Goal: Task Accomplishment & Management: Manage account settings

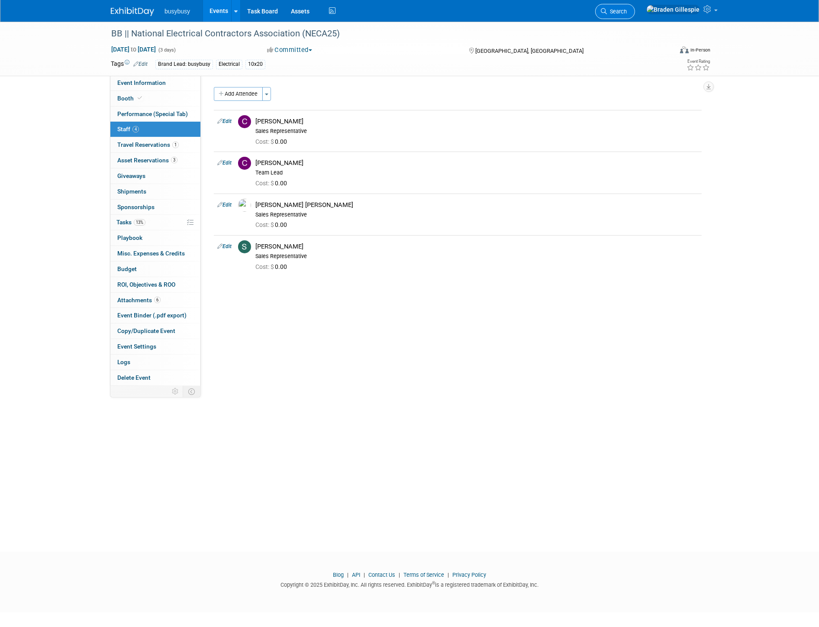
click at [627, 13] on span "Search" at bounding box center [617, 11] width 20 height 6
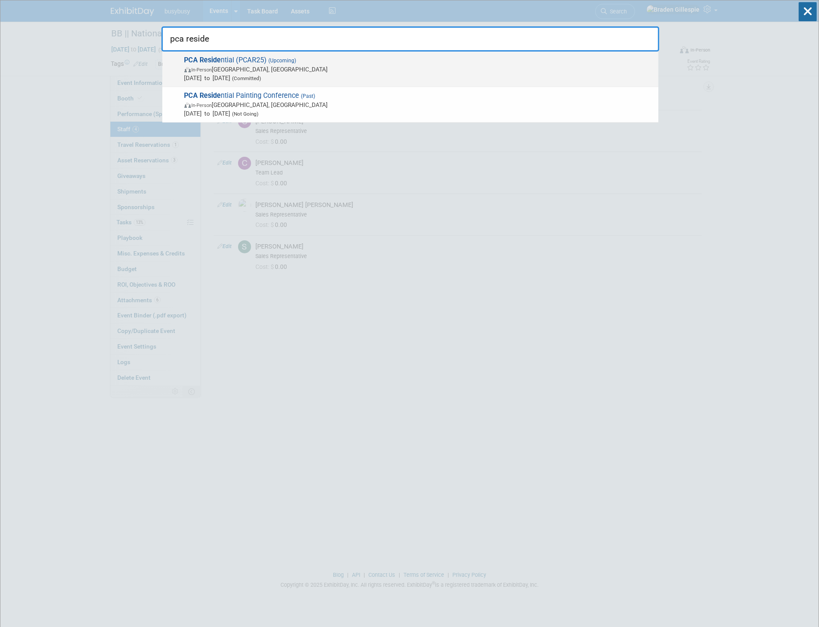
type input "pca reside"
click at [570, 63] on span "PCA Reside ntial (PCAR25) (Upcoming) In-Person San Antonio, TX Sep 24, 2025 to …" at bounding box center [418, 69] width 472 height 26
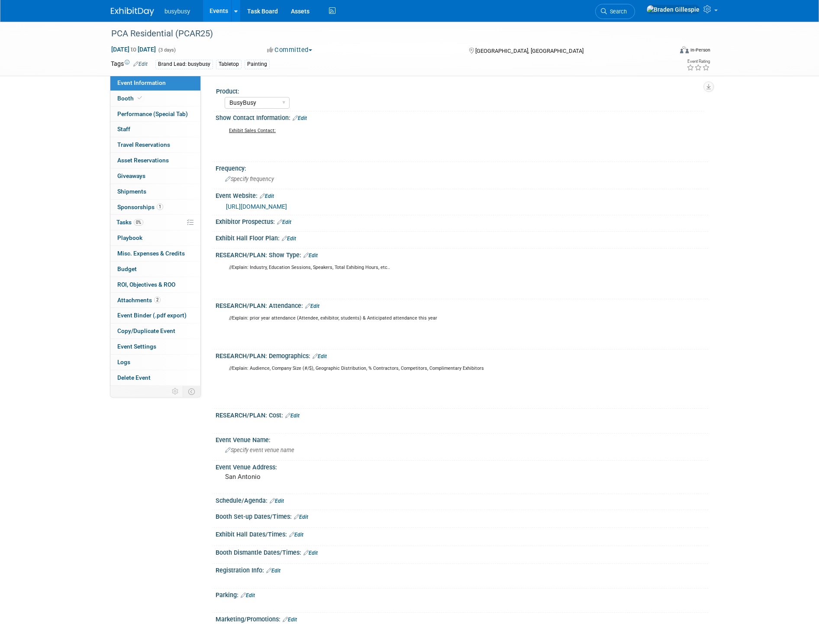
select select "BusyBusy"
click at [275, 499] on link "Edit" at bounding box center [277, 501] width 14 height 6
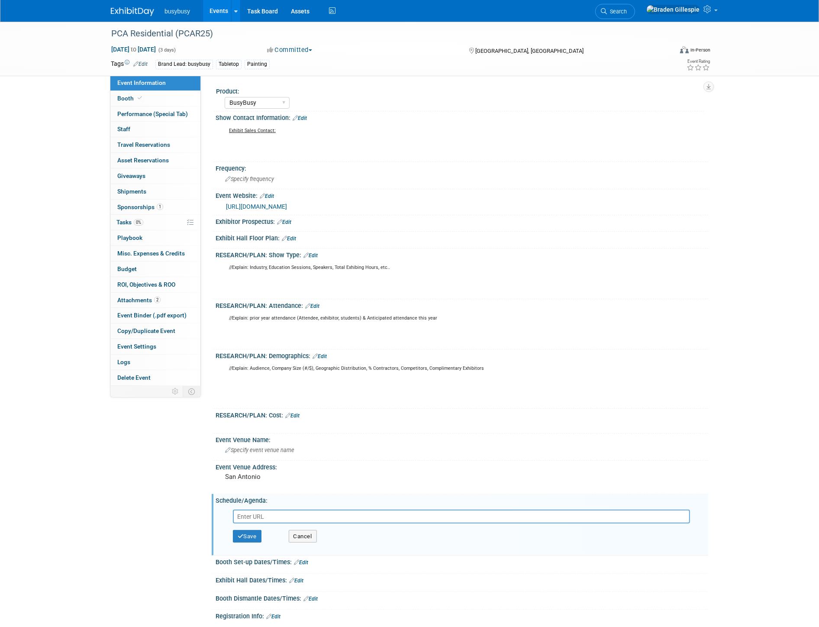
click at [262, 509] on input "text" at bounding box center [461, 516] width 457 height 14
type input "https://www.pcapainted.org/wp-content/uploads/2025/08/2025-08-13_Residential-Ag…"
click at [239, 533] on icon "button" at bounding box center [241, 536] width 6 height 6
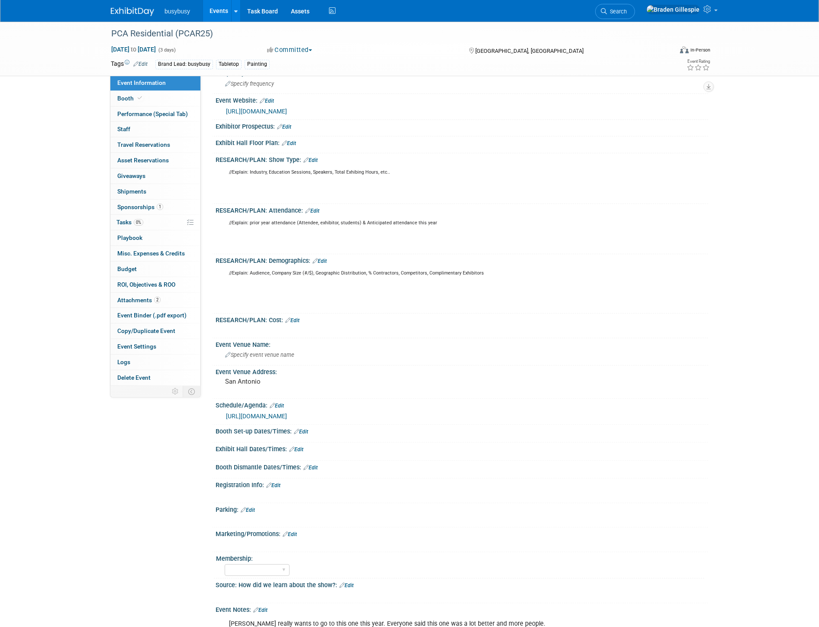
scroll to position [96, 0]
click at [294, 537] on div "X" at bounding box center [461, 539] width 482 height 4
click at [293, 530] on link "Edit" at bounding box center [290, 533] width 14 height 6
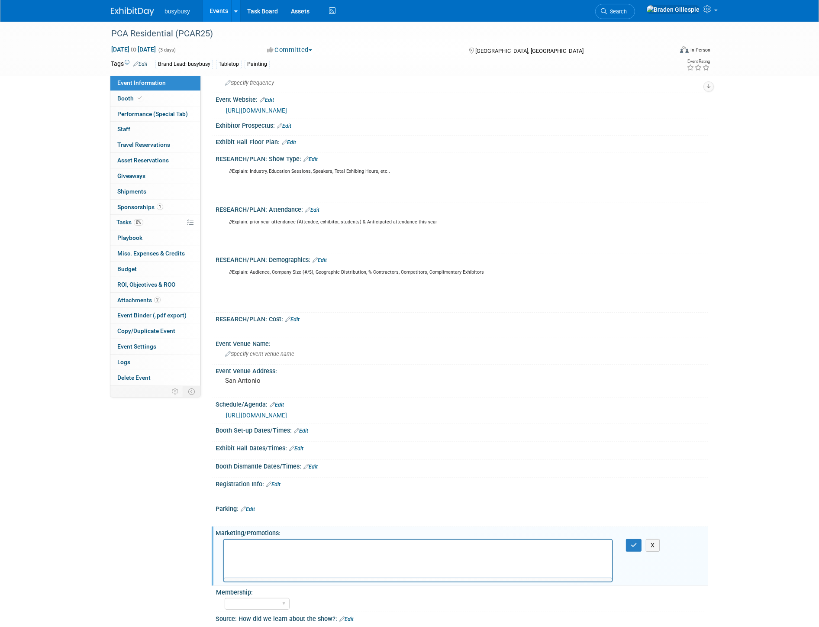
scroll to position [0, 0]
click at [285, 547] on p "Rich Text Area. Press ALT-0 for help." at bounding box center [417, 547] width 378 height 9
drag, startPoint x: 450, startPoint y: 542, endPoint x: 89, endPoint y: 609, distance: 367.0
click at [223, 551] on html "https://drive.google.com/file/d/11hUeMW0KvNj06dCzI3dg0TP3VFQgo7ZE/view" at bounding box center [417, 545] width 388 height 12
click at [237, 570] on icon "Insert/edit link" at bounding box center [236, 572] width 10 height 10
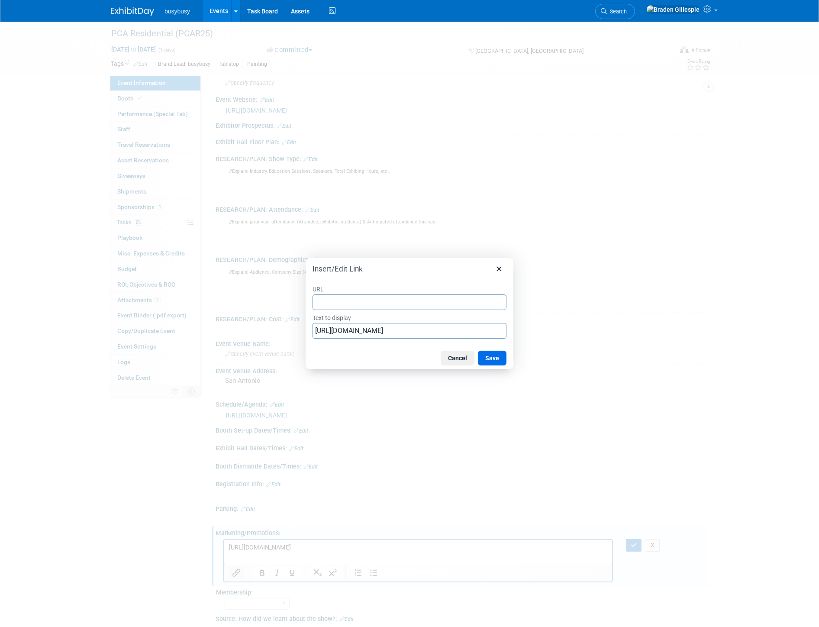
type input "https://drive.google.com/file/d/11hUeMW0KvNj06dCzI3dg0TP3VFQgo7ZE/view"
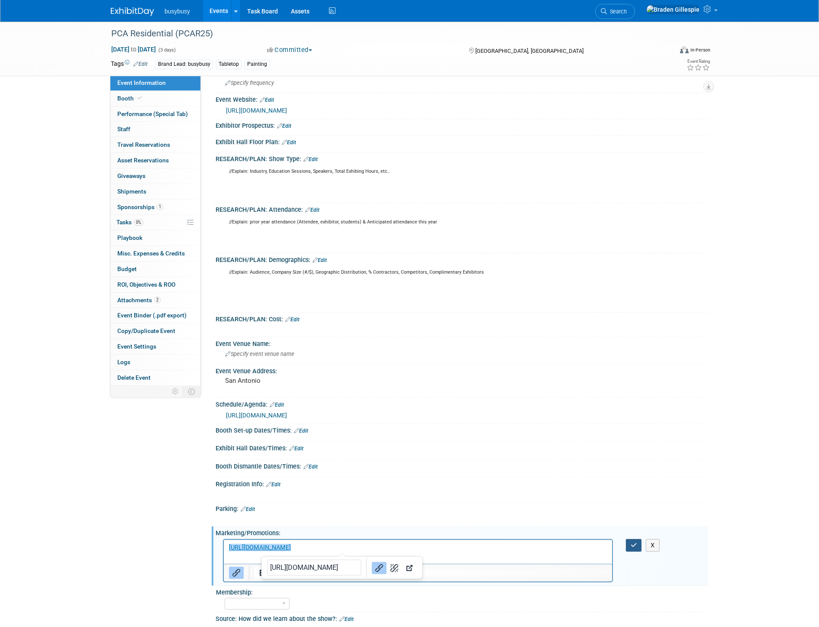
click at [629, 540] on button "button" at bounding box center [634, 545] width 16 height 13
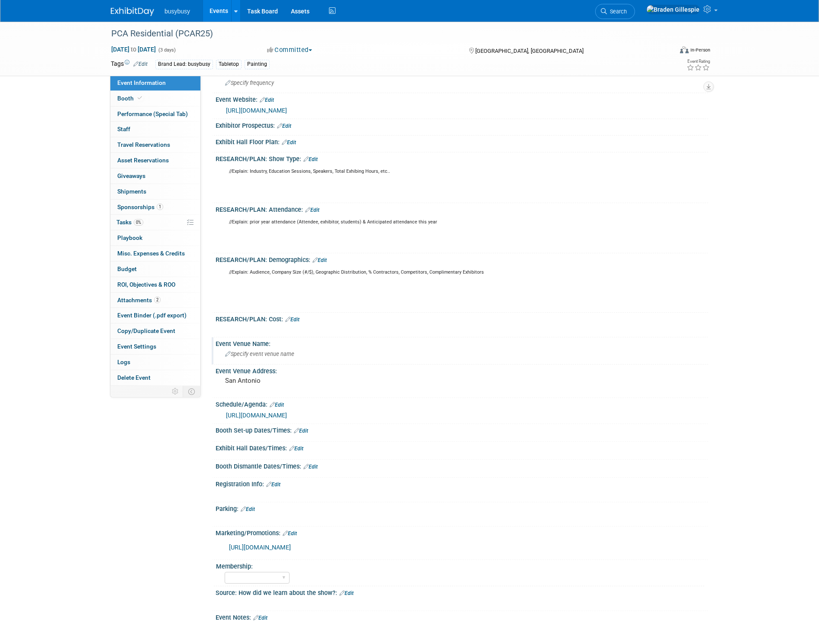
click at [285, 351] on span "Specify event venue name" at bounding box center [259, 354] width 69 height 6
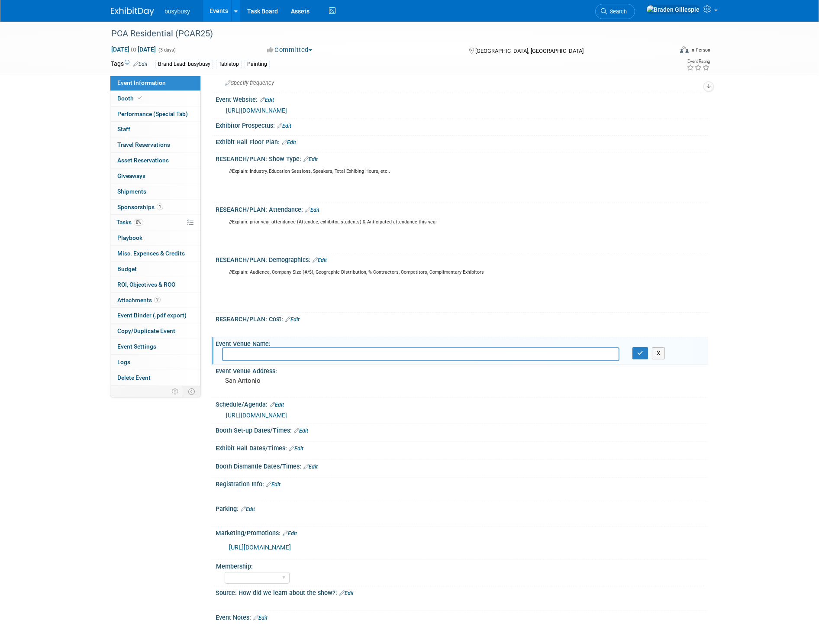
click at [300, 445] on link "Edit" at bounding box center [296, 448] width 14 height 6
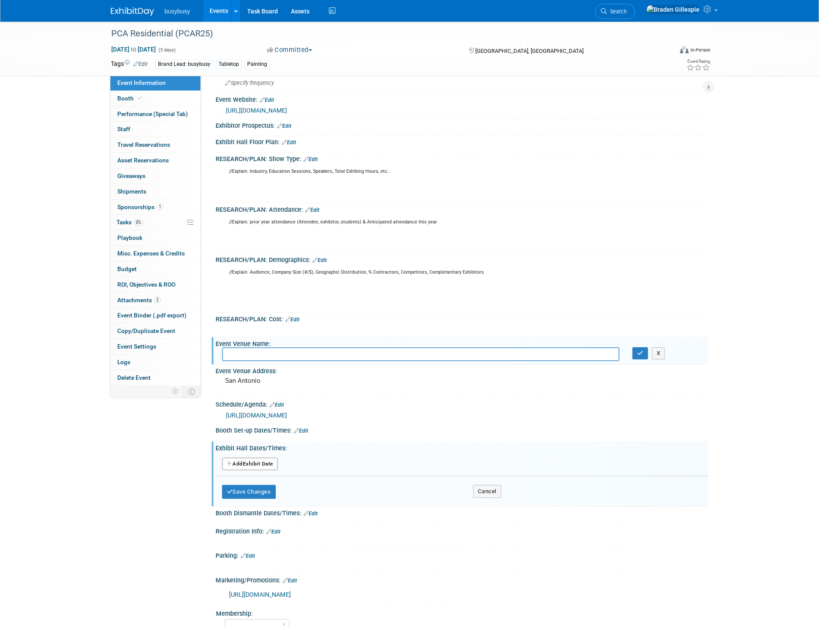
click at [244, 460] on button "Add Another Exhibit Date" at bounding box center [250, 463] width 56 height 13
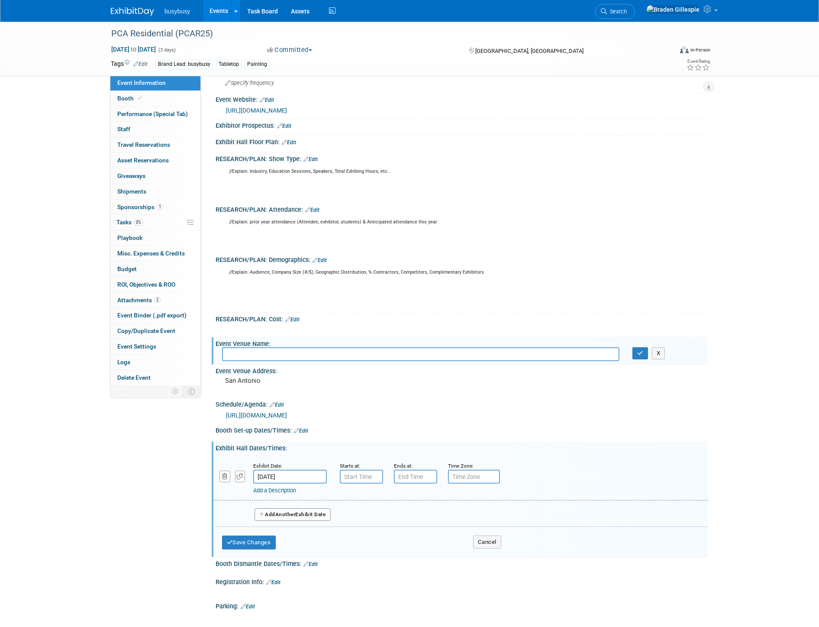
click at [296, 470] on input "Sep 24, 2025" at bounding box center [290, 477] width 74 height 14
click at [340, 561] on span "25" at bounding box center [338, 567] width 17 height 17
type input "Sep 25, 2025"
click at [353, 475] on input "7:00 AM" at bounding box center [361, 477] width 43 height 14
click at [364, 489] on span at bounding box center [359, 496] width 15 height 15
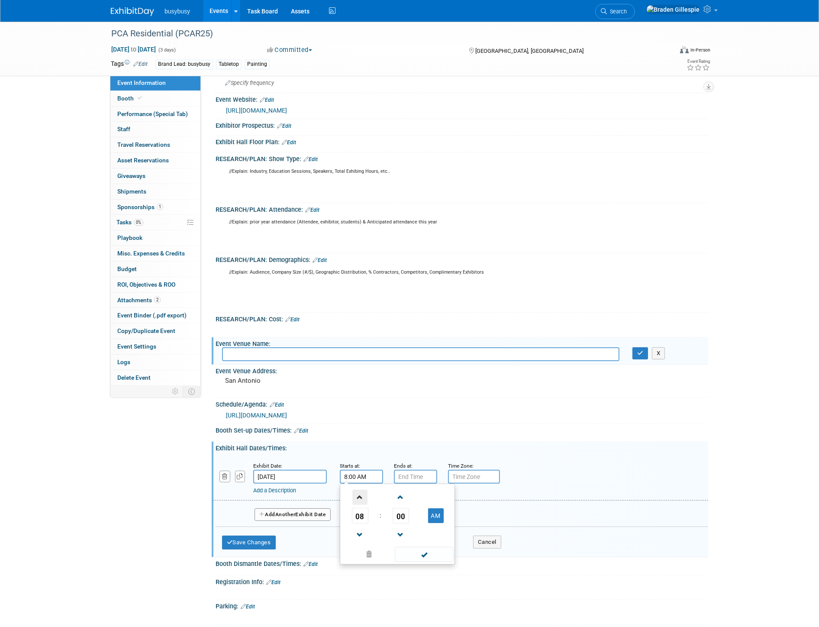
click at [364, 489] on span at bounding box center [359, 496] width 15 height 15
click at [354, 528] on span at bounding box center [359, 534] width 15 height 15
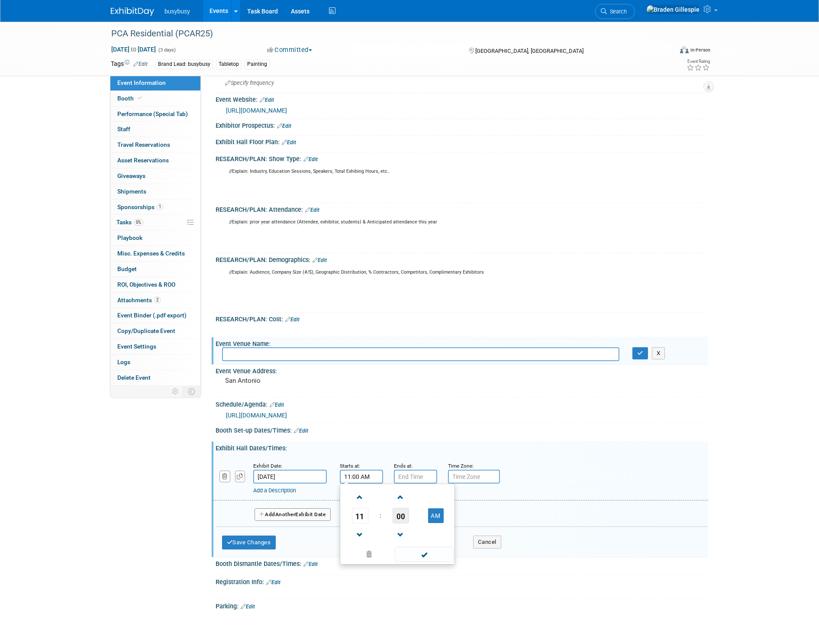
click at [396, 512] on span "00" at bounding box center [401, 516] width 16 height 16
click at [405, 514] on td "30" at bounding box center [411, 520] width 28 height 23
type input "11:30 AM"
click at [422, 551] on span at bounding box center [424, 554] width 58 height 15
click at [395, 472] on input "7:00 PM" at bounding box center [415, 477] width 43 height 14
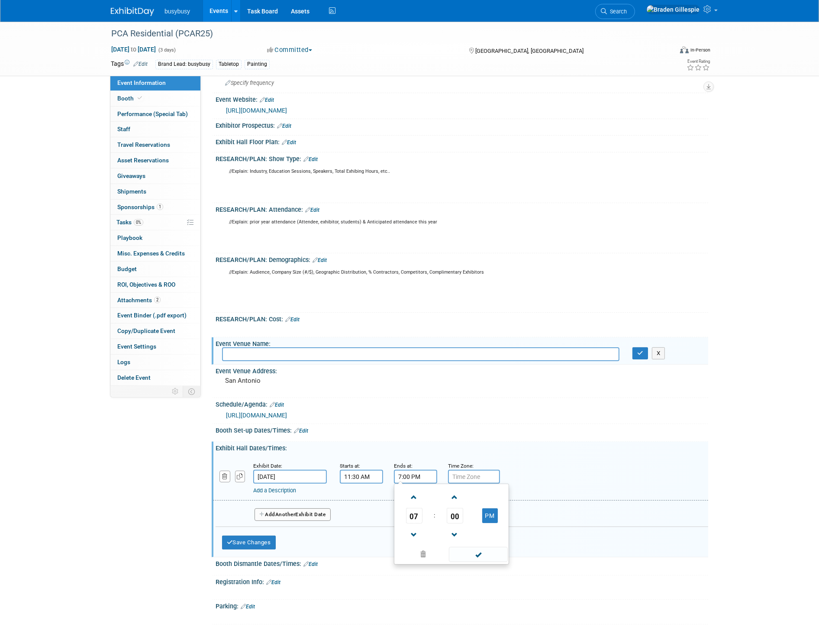
click at [429, 474] on input "7:00 PM" at bounding box center [415, 477] width 43 height 14
click at [425, 474] on input "7:00 PM" at bounding box center [415, 477] width 43 height 14
drag, startPoint x: 424, startPoint y: 475, endPoint x: 384, endPoint y: 476, distance: 39.8
click at [384, 476] on div "Exhibit Date: Sep 25, 2025 Starts at: 11:30 AM Ends at: 7:00 PM 07 : 00 PM 12 0…" at bounding box center [460, 478] width 495 height 44
type input "1:30 PM"
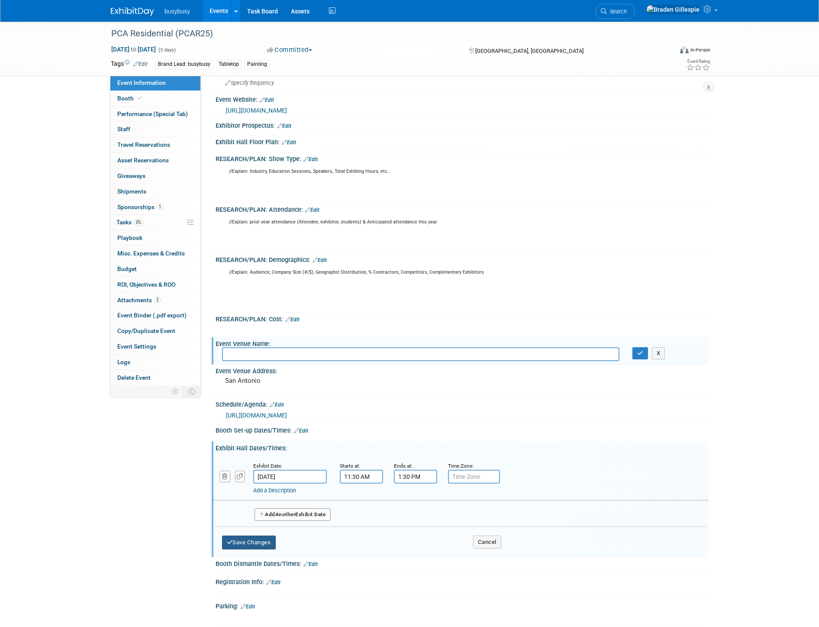
click at [239, 542] on button "Save Changes" at bounding box center [249, 542] width 54 height 14
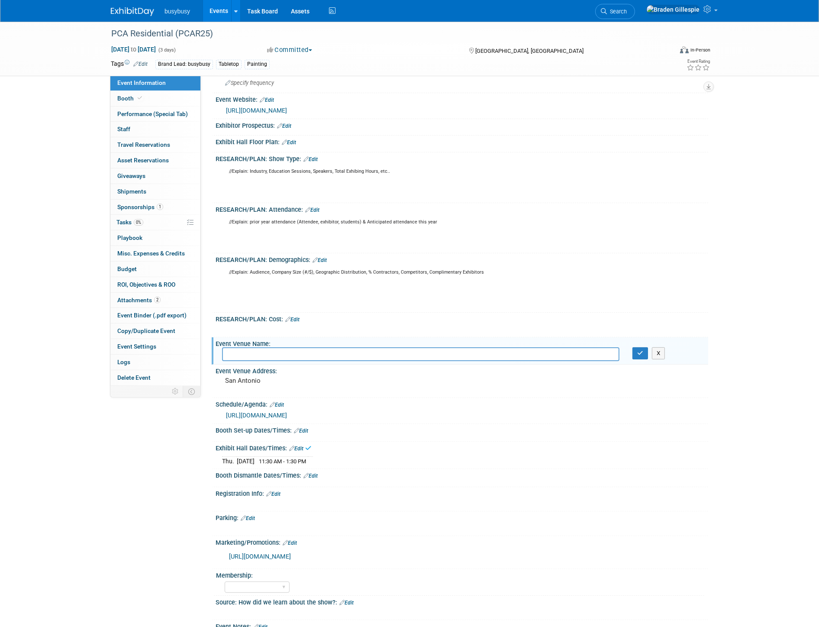
click at [301, 447] on link "Edit" at bounding box center [296, 448] width 14 height 6
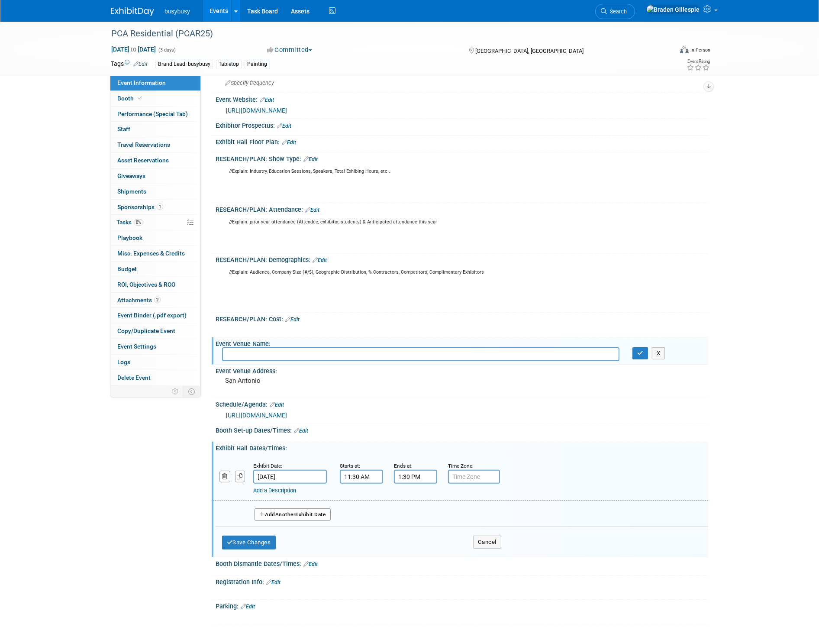
click at [296, 487] on link "Add a Description" at bounding box center [274, 490] width 43 height 6
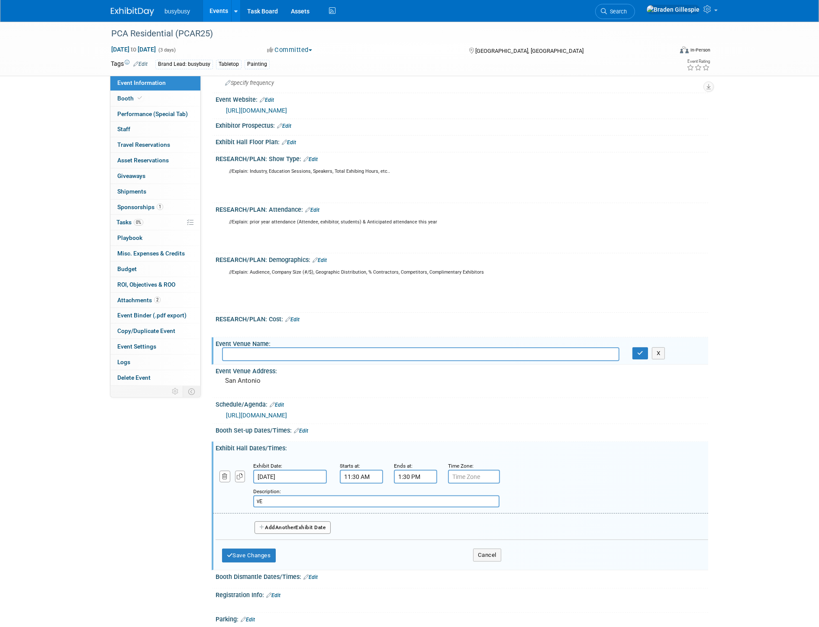
type input "v"
type input "Vendor Meet & Greet"
click at [258, 552] on button "Save Changes" at bounding box center [249, 555] width 54 height 14
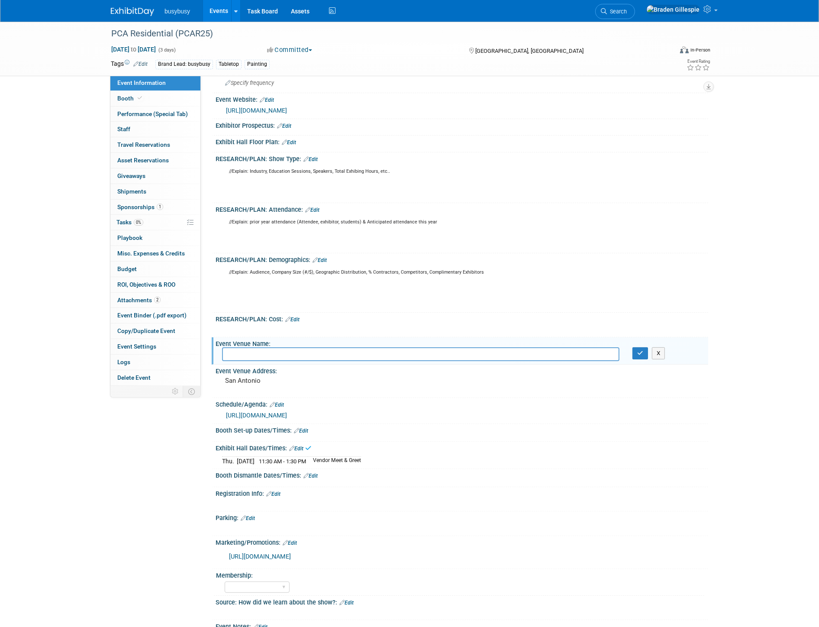
click at [405, 351] on input "text" at bounding box center [420, 353] width 397 height 13
type input "Hilton Palacio del Rio - La Vista Foyer"
click at [642, 353] on icon "button" at bounding box center [640, 353] width 6 height 6
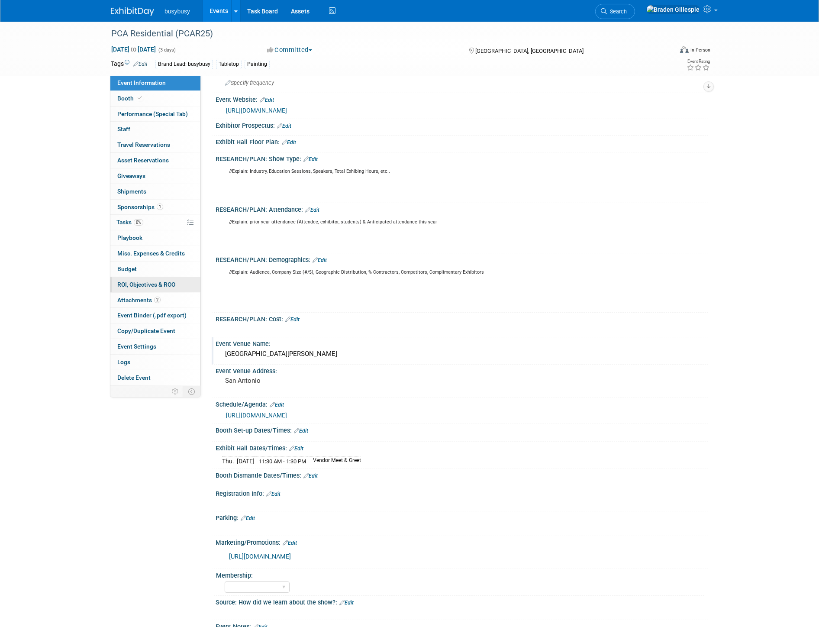
click at [160, 295] on link "2 Attachments 2" at bounding box center [155, 300] width 90 height 15
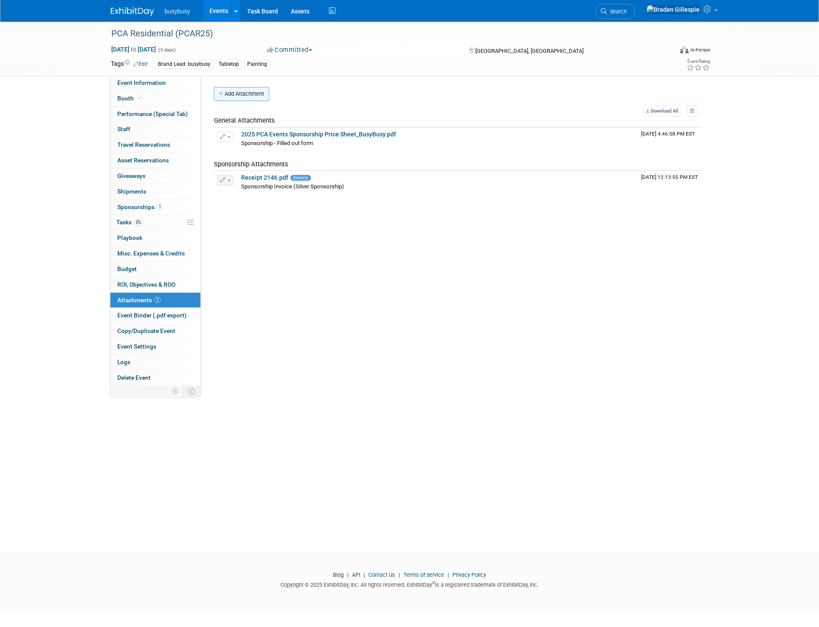
click at [266, 93] on button "Add Attachment" at bounding box center [241, 94] width 55 height 14
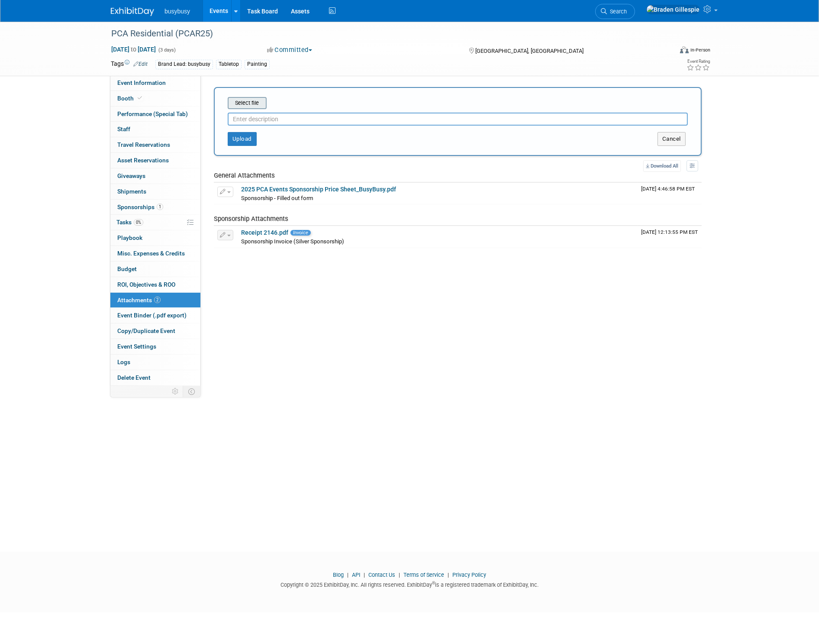
click at [249, 105] on input "file" at bounding box center [214, 103] width 103 height 10
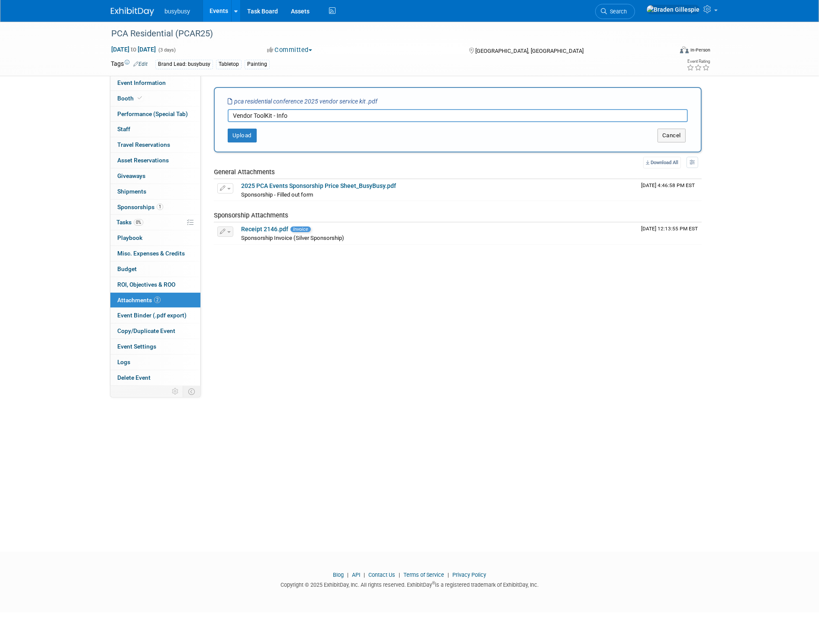
type input "Vendor ToolKit - Info"
click at [248, 137] on button "Upload" at bounding box center [242, 136] width 29 height 14
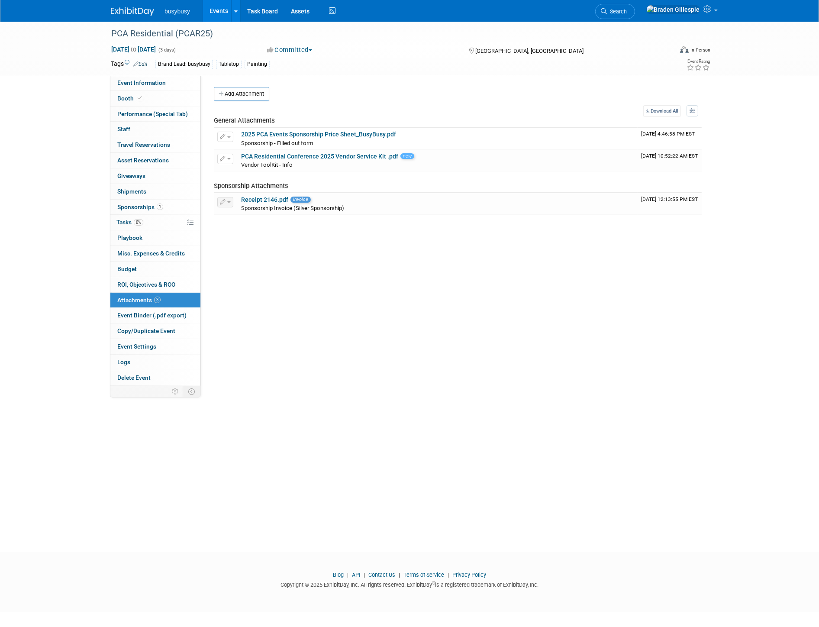
click at [138, 13] on img at bounding box center [132, 11] width 43 height 9
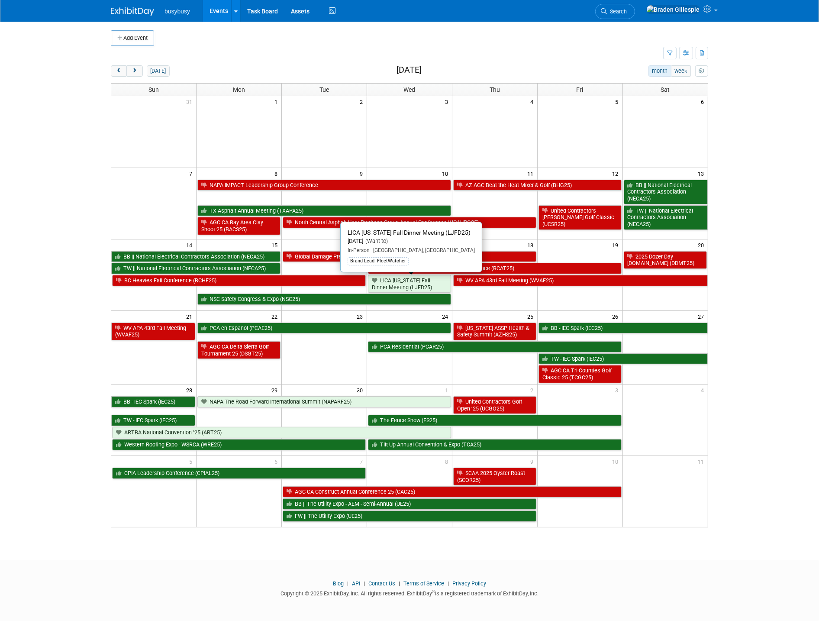
click at [409, 287] on link "LICA New Jersey Fall Dinner Meeting (LJFD25)" at bounding box center [409, 284] width 83 height 18
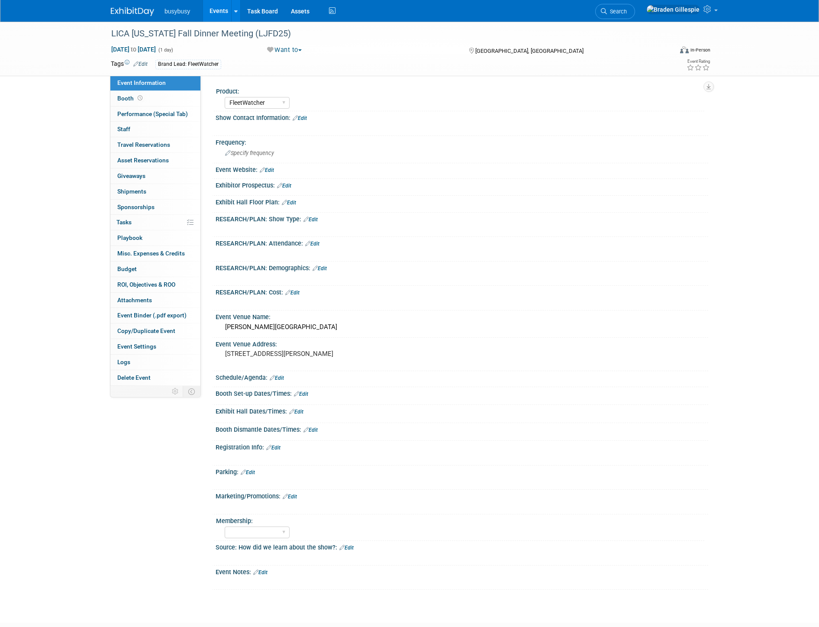
select select "FleetWatcher"
click at [140, 46] on span "Sep 17, 2025 to Sep 17, 2025" at bounding box center [133, 49] width 45 height 8
type input "Sep 17, 2025"
select select "8"
click at [399, 183] on div "Exhibitor Prospectus: Edit" at bounding box center [462, 184] width 492 height 11
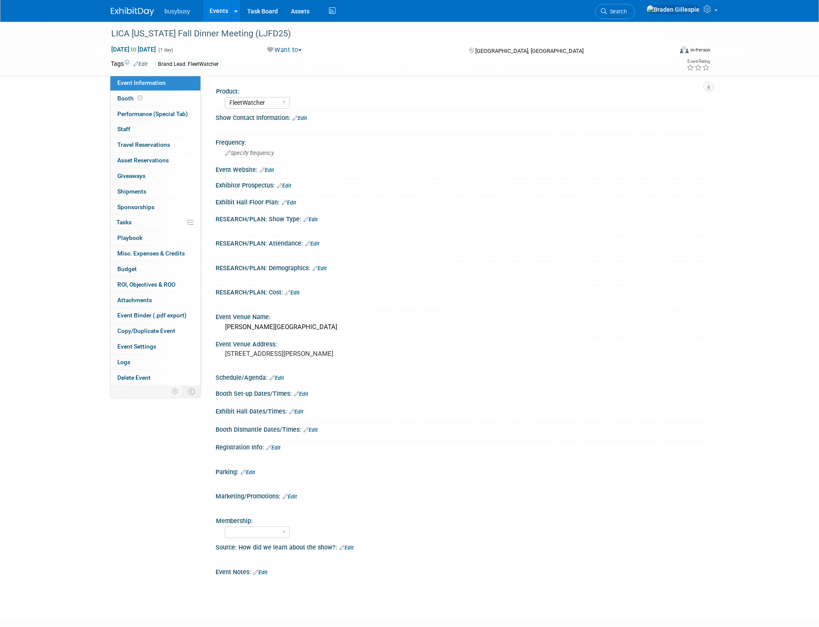
click at [137, 48] on span "Sep 17, 2025 to Sep 17, 2025" at bounding box center [133, 49] width 45 height 8
type input "Sep 17, 2025 to Sep 17, 2025"
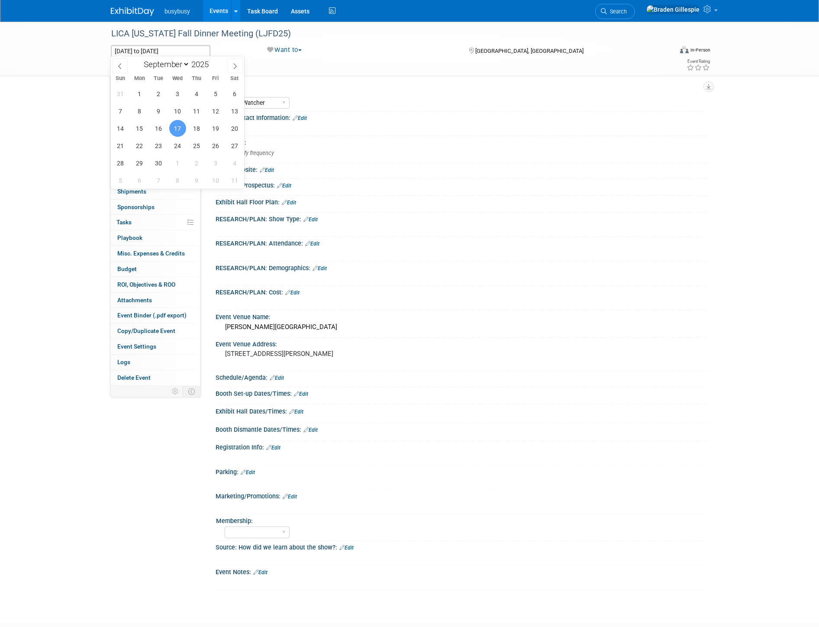
click at [392, 90] on div "Product:" at bounding box center [460, 90] width 488 height 11
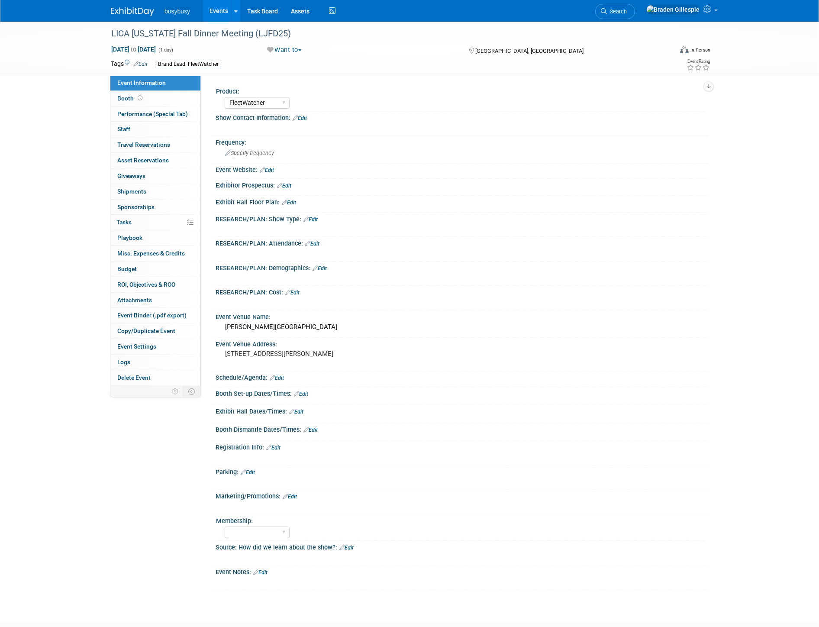
click at [300, 117] on link "Edit" at bounding box center [300, 118] width 14 height 6
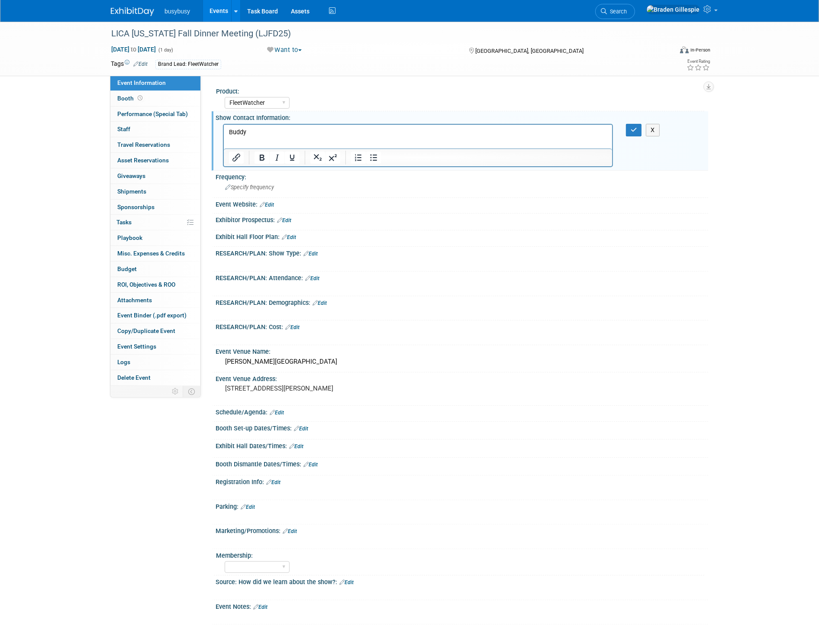
click at [361, 133] on p "Buddy" at bounding box center [417, 132] width 378 height 9
drag, startPoint x: 638, startPoint y: 128, endPoint x: 629, endPoint y: 130, distance: 8.8
click at [630, 128] on button "button" at bounding box center [634, 130] width 16 height 13
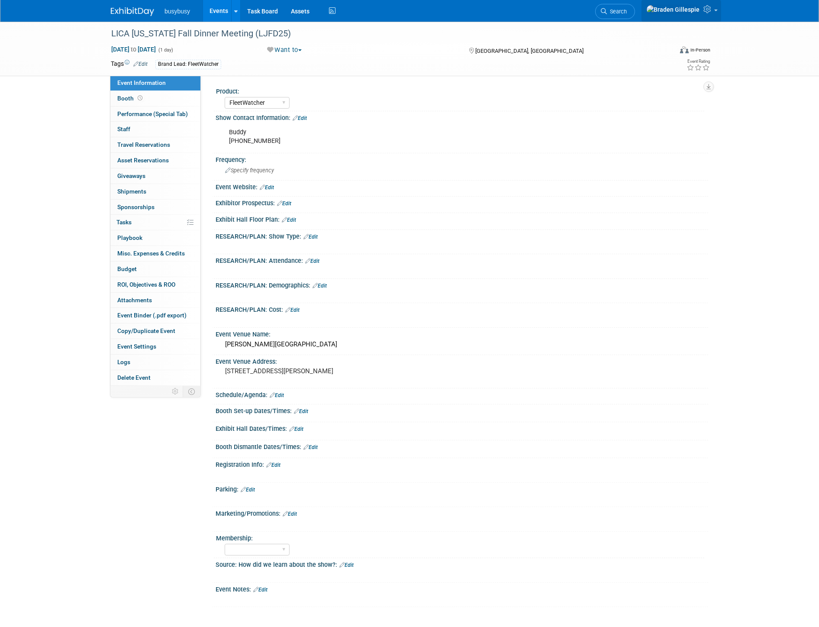
click at [711, 18] on link at bounding box center [681, 11] width 80 height 22
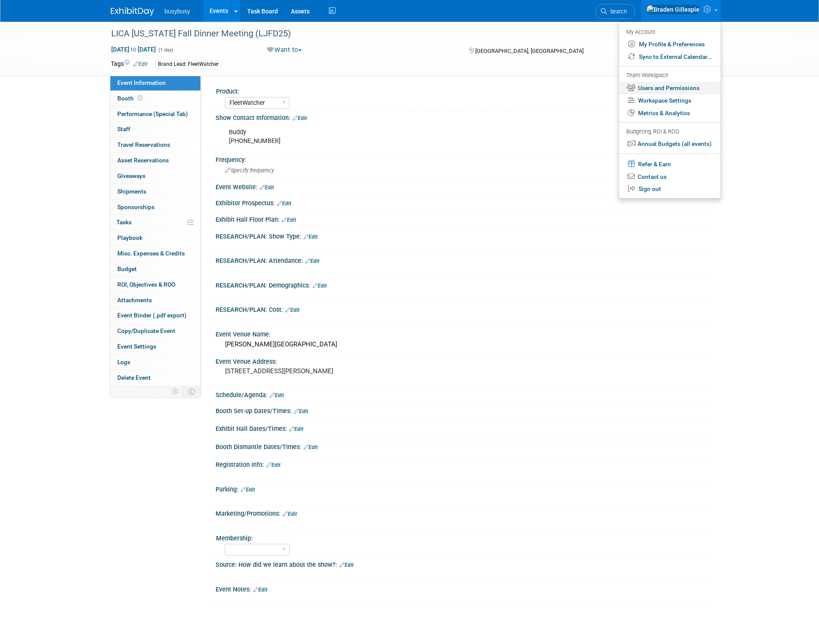
click at [681, 87] on link "Users and Permissions" at bounding box center [670, 88] width 102 height 13
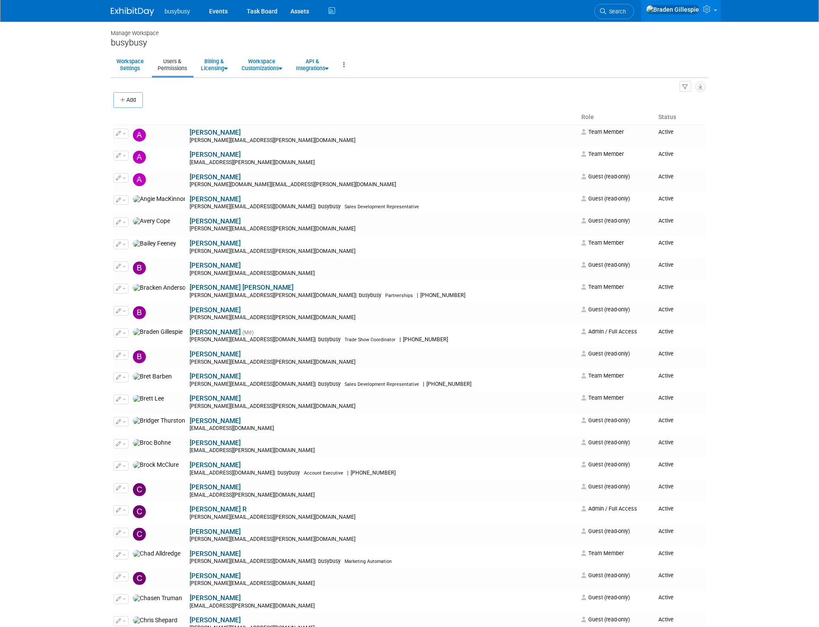
click at [128, 11] on img at bounding box center [132, 11] width 43 height 9
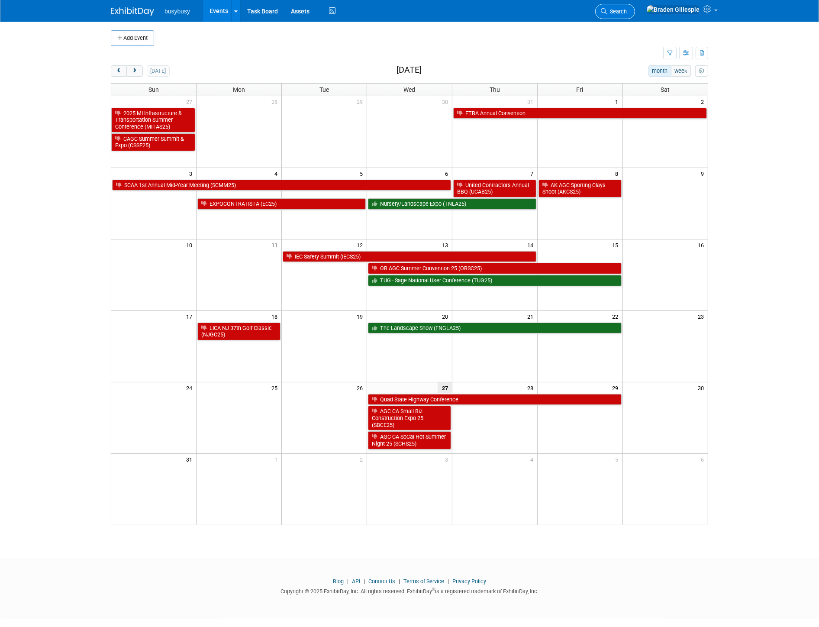
click at [635, 15] on link "Search" at bounding box center [615, 11] width 40 height 15
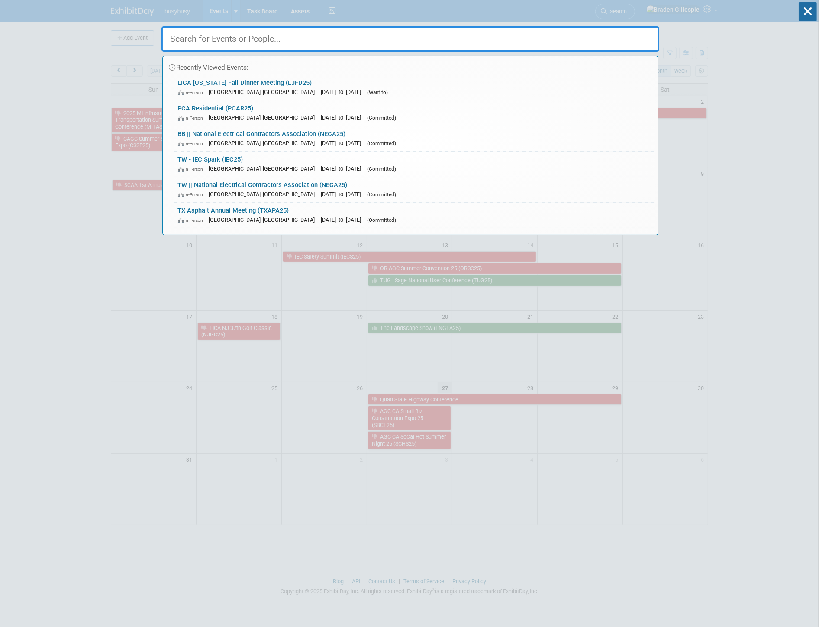
click at [337, 42] on input "text" at bounding box center [410, 38] width 498 height 25
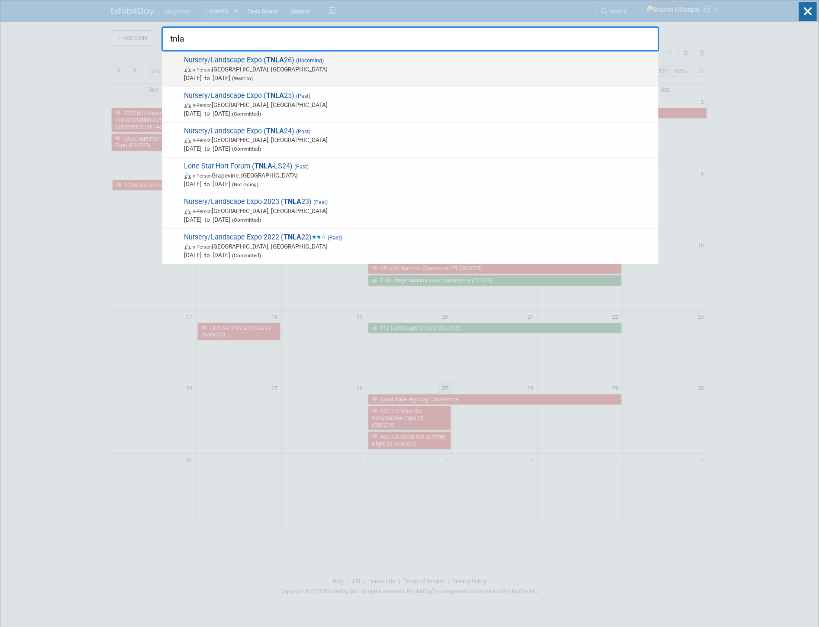
type input "tnla"
click at [327, 65] on span "In-Person San Antonio, TX" at bounding box center [419, 69] width 470 height 9
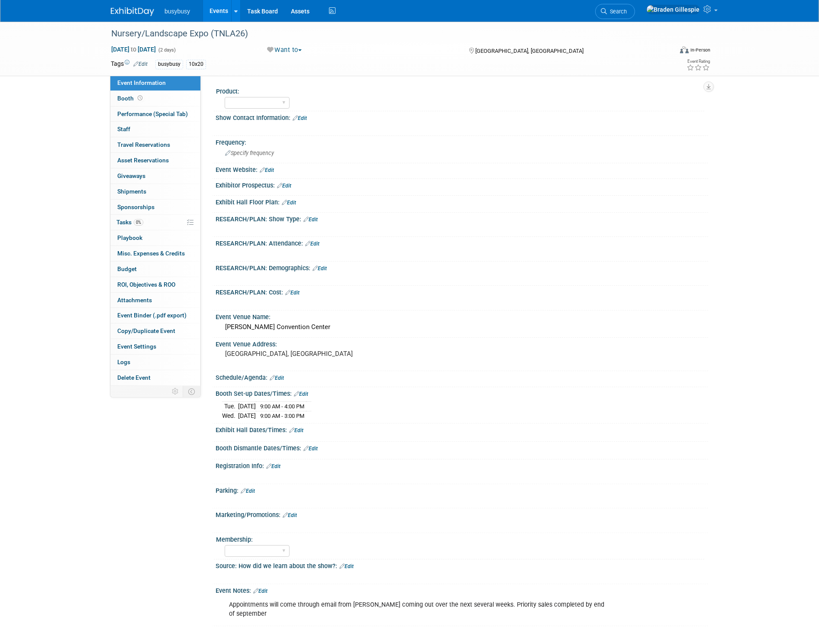
click at [288, 202] on link "Edit" at bounding box center [289, 203] width 14 height 6
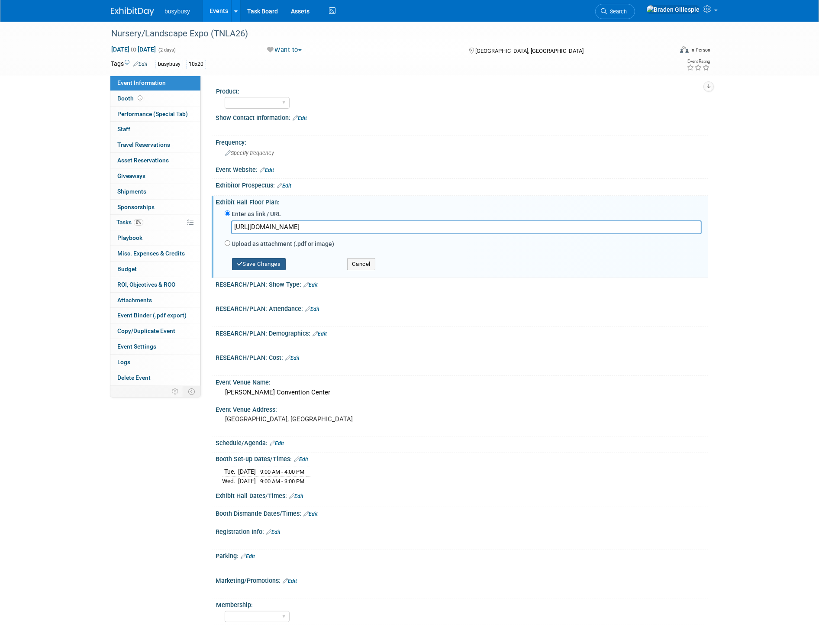
type input "[URL][DOMAIN_NAME]"
click at [269, 261] on button "Save Changes" at bounding box center [259, 264] width 54 height 12
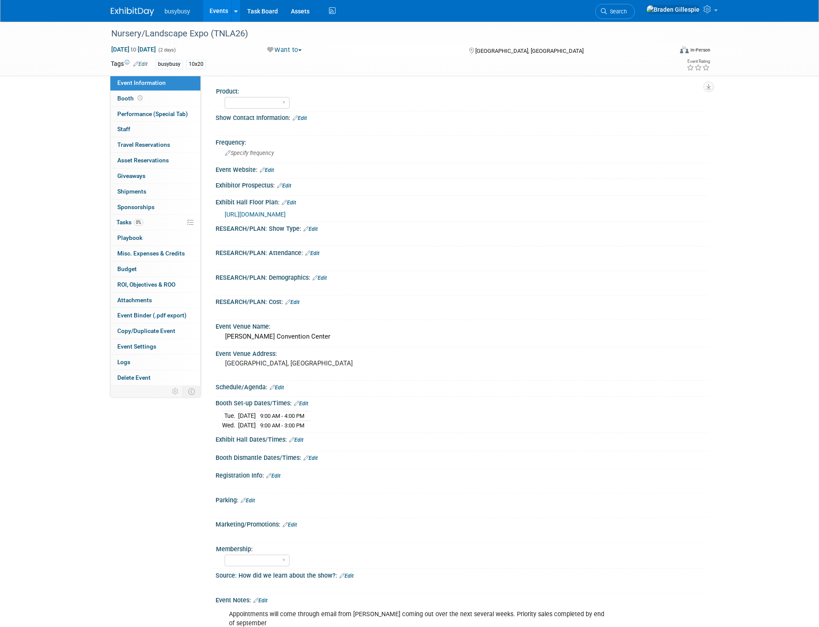
click at [137, 9] on img at bounding box center [132, 11] width 43 height 9
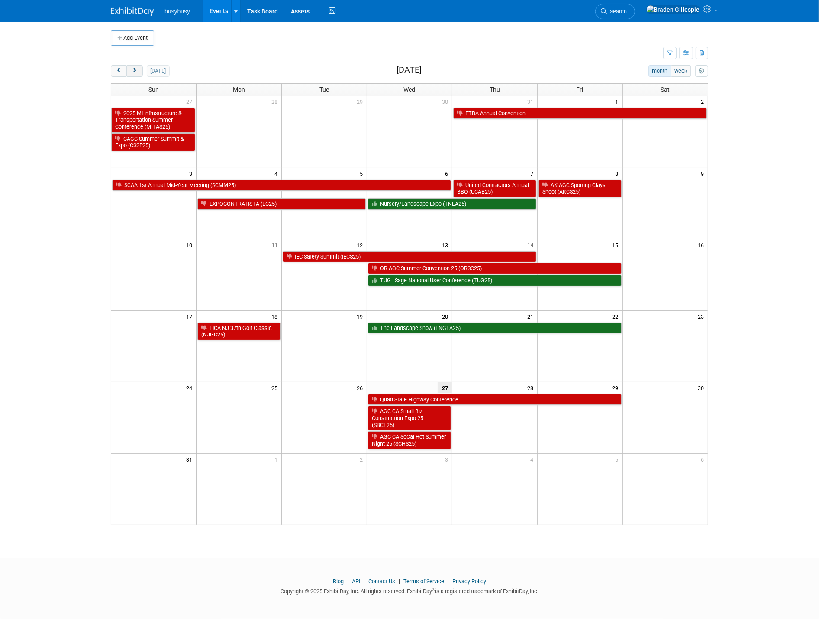
click at [137, 72] on span "next" at bounding box center [134, 71] width 6 height 6
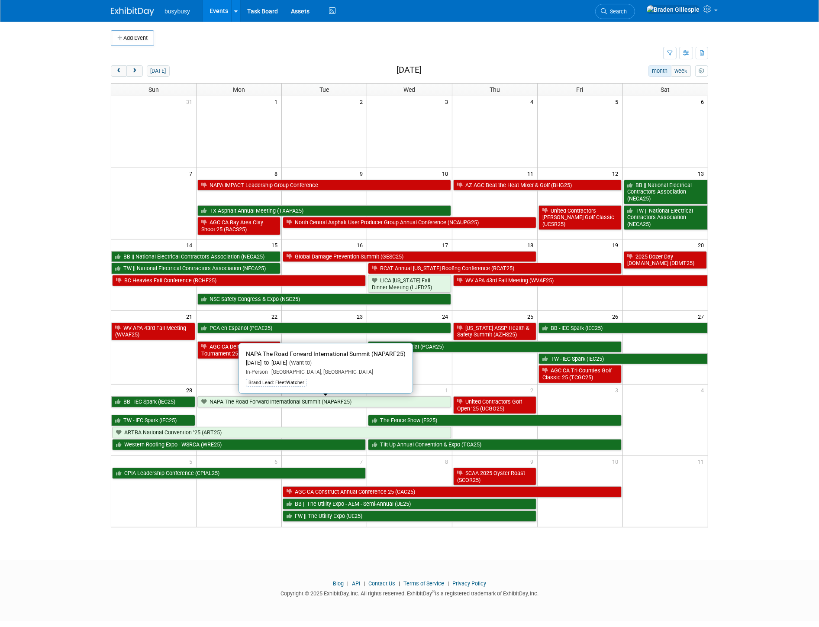
click at [393, 399] on link "NAPA The Road Forward International Summit (NAPARF25)" at bounding box center [324, 401] width 254 height 11
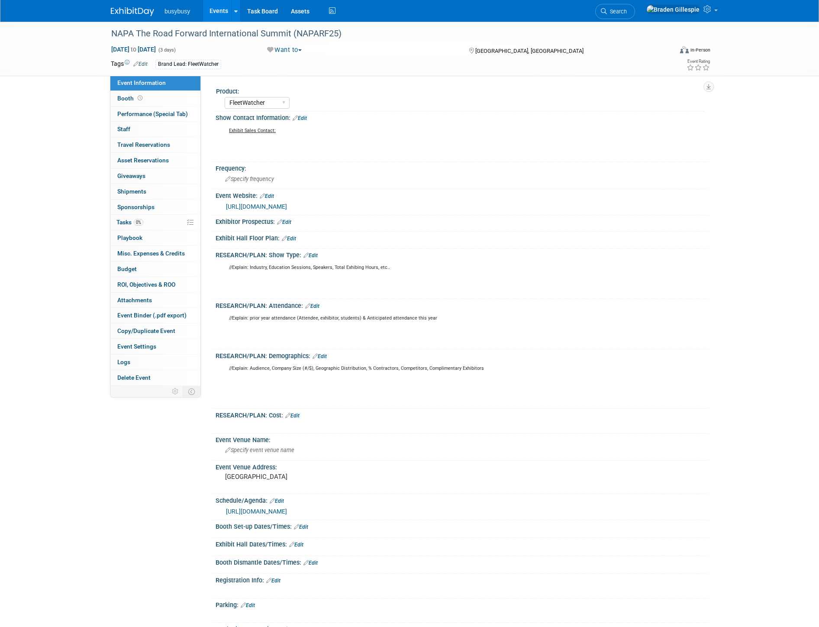
select select "FleetWatcher"
click at [137, 62] on icon at bounding box center [135, 64] width 5 height 6
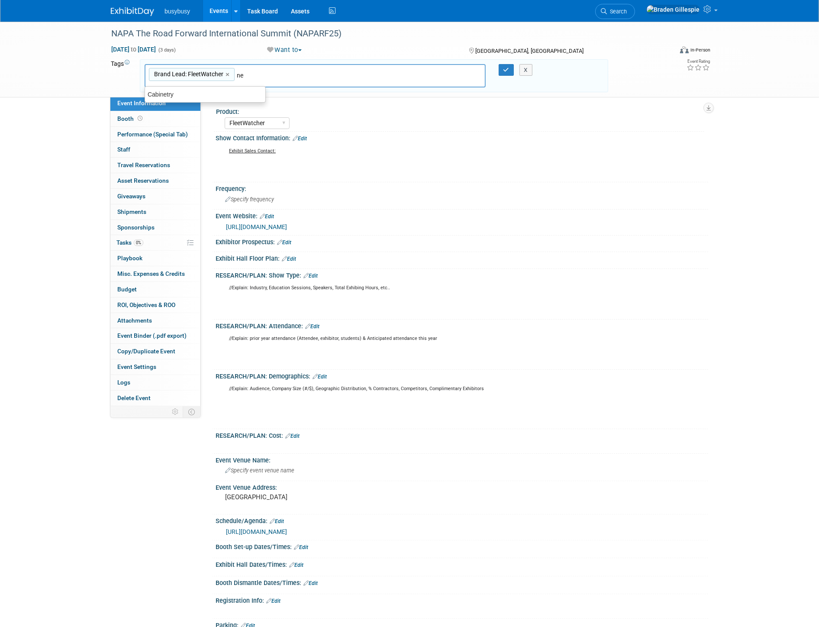
type input "n"
type input "Networking"
click at [504, 65] on button "button" at bounding box center [507, 70] width 16 height 12
type input "Brand Lead: FleetWatcher,Networking"
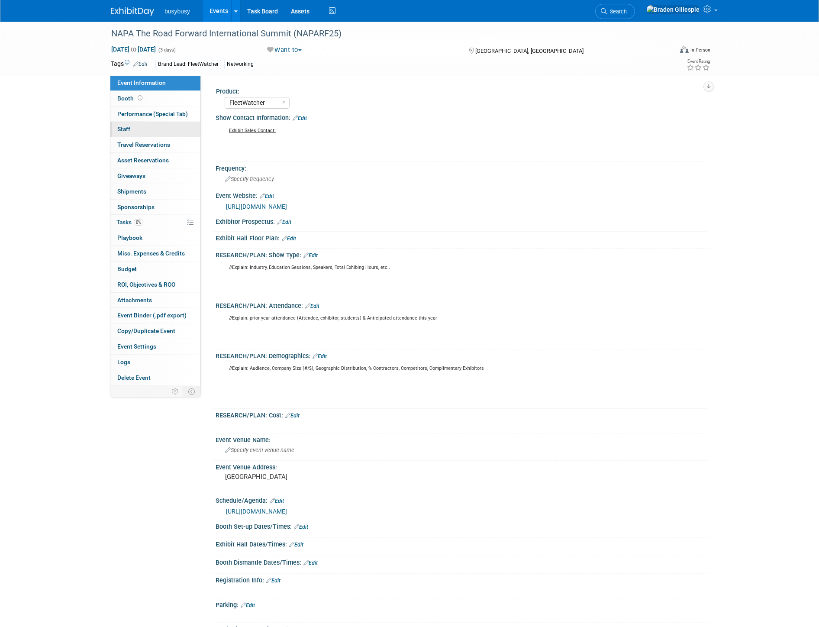
click at [139, 131] on link "0 Staff 0" at bounding box center [155, 129] width 90 height 15
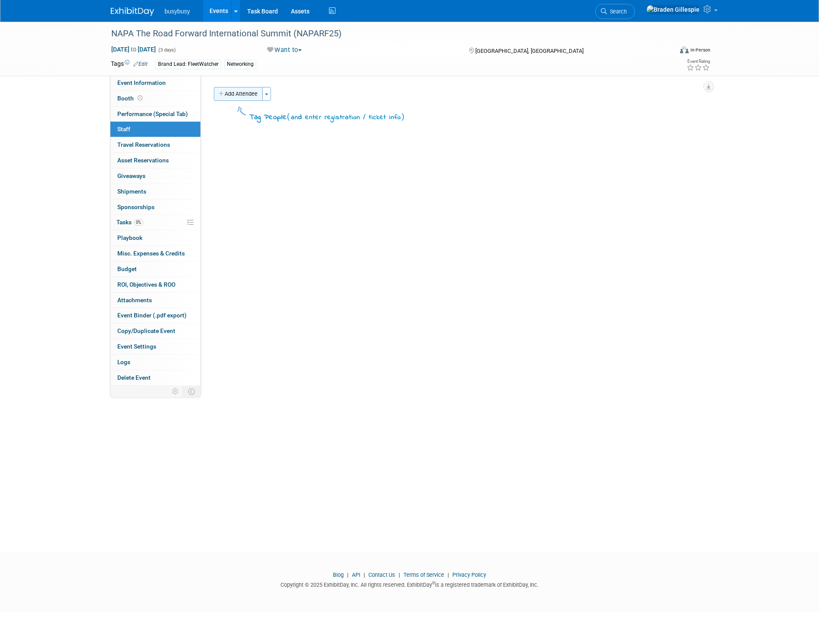
click at [239, 96] on button "Add Attendee" at bounding box center [238, 94] width 49 height 14
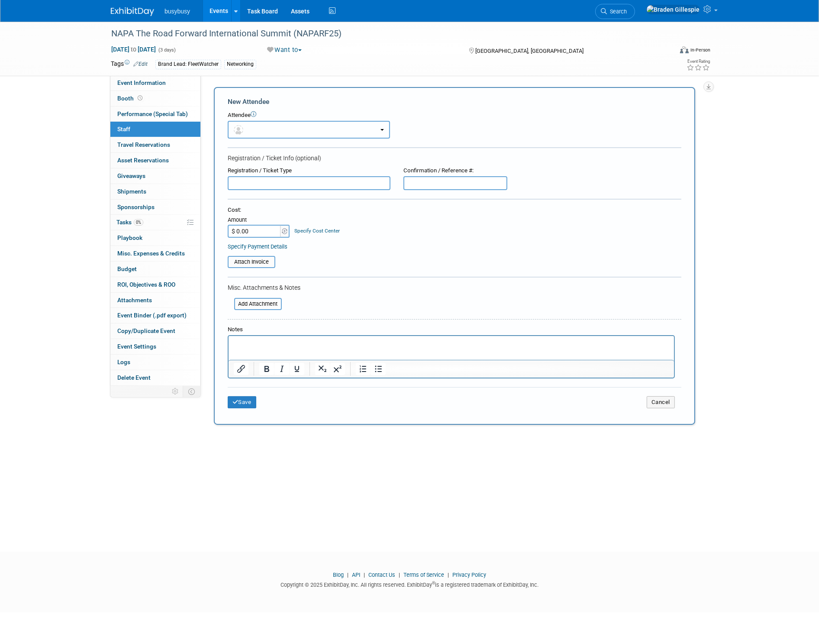
drag, startPoint x: 256, startPoint y: 132, endPoint x: 254, endPoint y: 147, distance: 14.8
click at [255, 132] on button "button" at bounding box center [309, 130] width 162 height 18
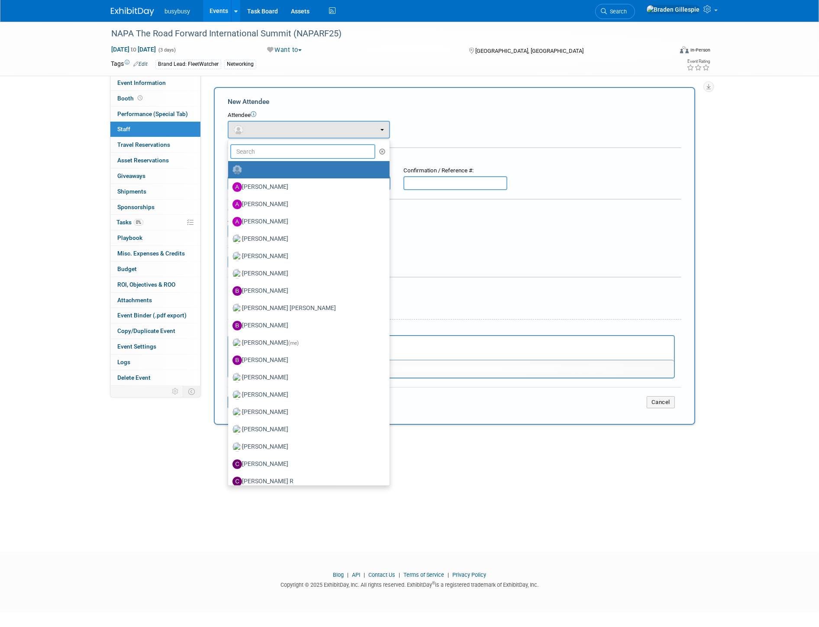
click at [254, 152] on input "text" at bounding box center [302, 151] width 145 height 15
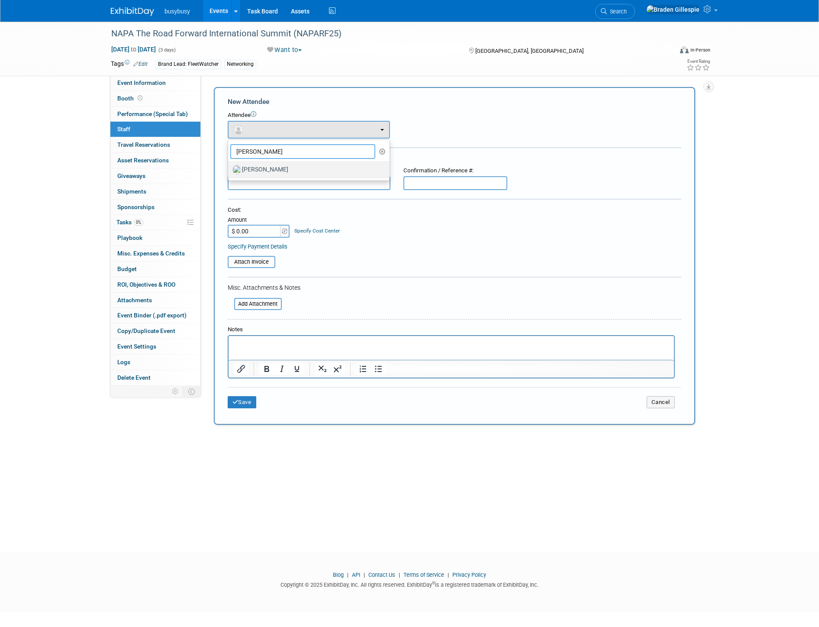
type input "[PERSON_NAME]"
click at [251, 169] on label "[PERSON_NAME]" at bounding box center [306, 170] width 148 height 14
click at [284, 172] on label "[PERSON_NAME]" at bounding box center [306, 170] width 148 height 14
click at [229, 171] on input "[PERSON_NAME]" at bounding box center [227, 169] width 6 height 6
select select "c5bfe6bf-d72e-46f7-b05d-661754242172"
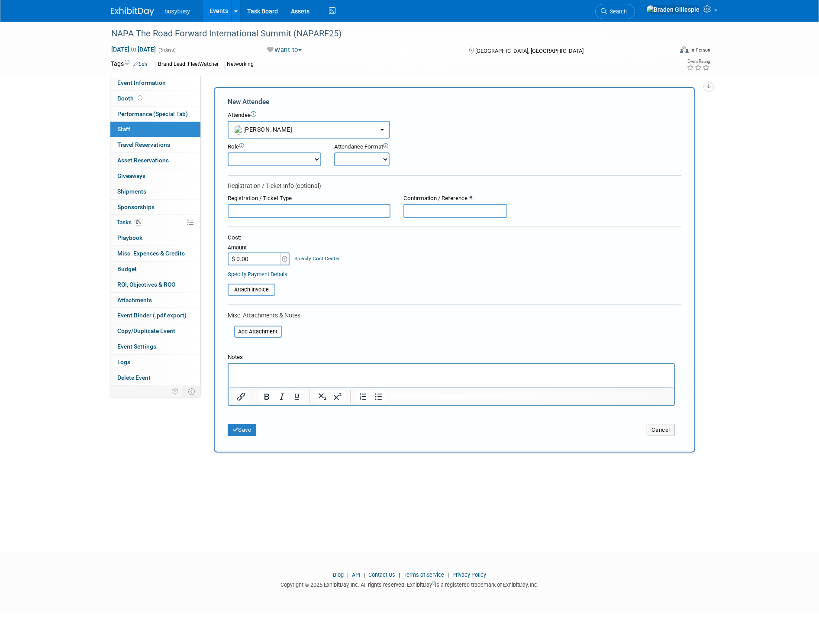
click at [480, 208] on input "text" at bounding box center [455, 211] width 104 height 14
paste input "KHNYH88LLLZ"
type input "KHNYH88LLLZ"
click at [251, 255] on input "$ 0.00" at bounding box center [255, 258] width 54 height 13
type input "$ 1,000.00"
